Goal: Navigation & Orientation: Find specific page/section

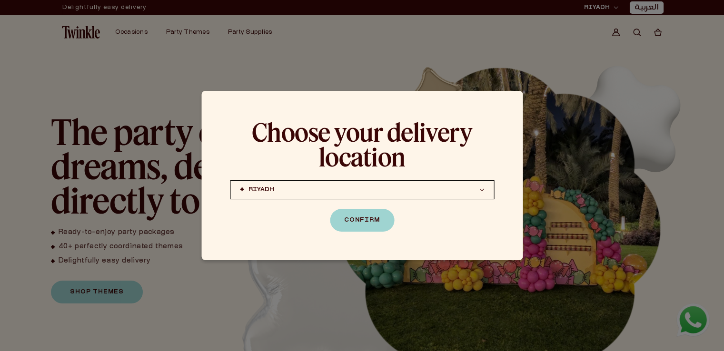
click at [105, 24] on div at bounding box center [362, 175] width 724 height 351
click at [482, 187] on button "[PERSON_NAME] (coming soon) [GEOGRAPHIC_DATA] (coming soon)" at bounding box center [362, 189] width 264 height 19
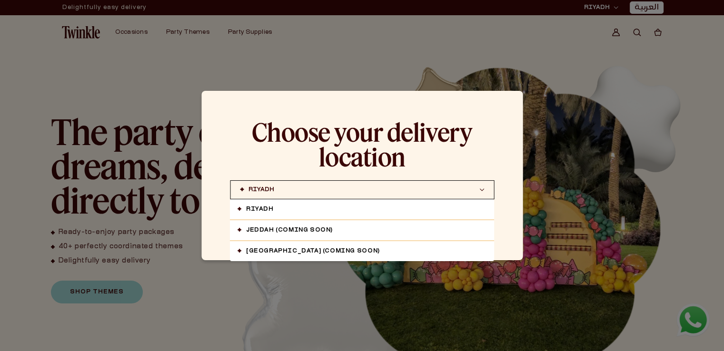
click at [260, 214] on link "RIYADH" at bounding box center [362, 209] width 264 height 20
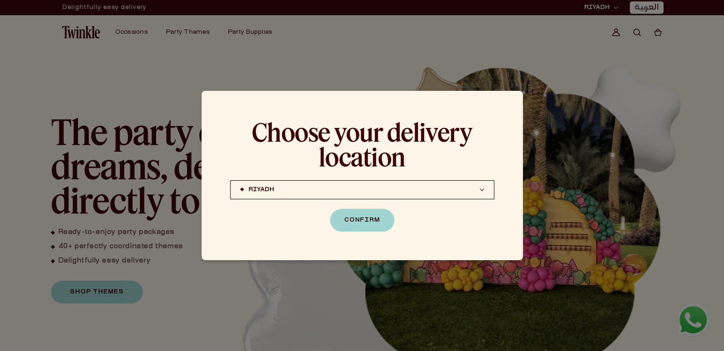
click at [301, 192] on button "[PERSON_NAME] (coming soon) [GEOGRAPHIC_DATA] (coming soon)" at bounding box center [362, 189] width 264 height 19
